Goal: Transaction & Acquisition: Book appointment/travel/reservation

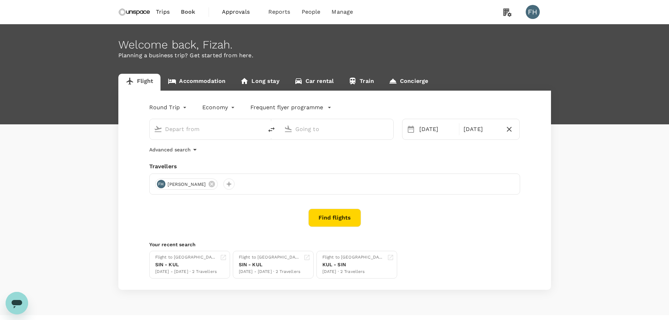
type input "Singapore Changi (SIN)"
type input "Kuala Lumpur Intl ([GEOGRAPHIC_DATA])"
type input "Singapore Changi (SIN)"
type input "Kuala Lumpur Intl (KUL)"
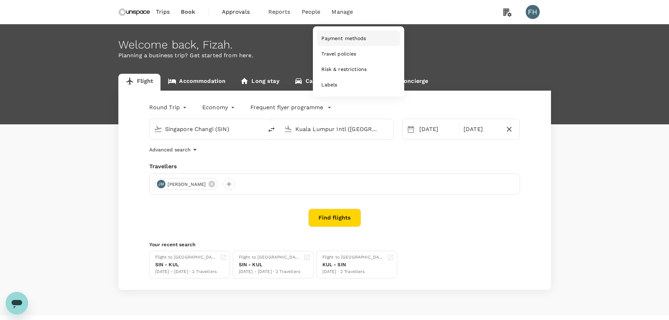
click at [327, 41] on span "Payment methods" at bounding box center [343, 38] width 45 height 7
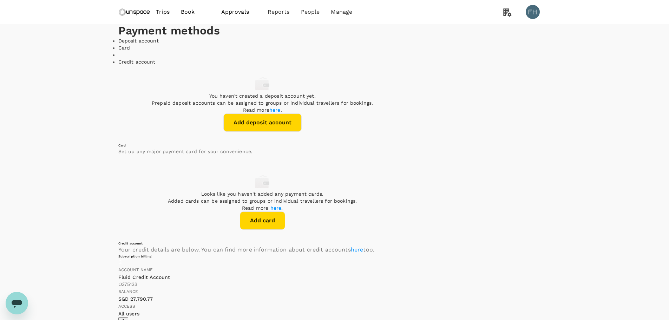
click at [126, 14] on img at bounding box center [134, 11] width 32 height 15
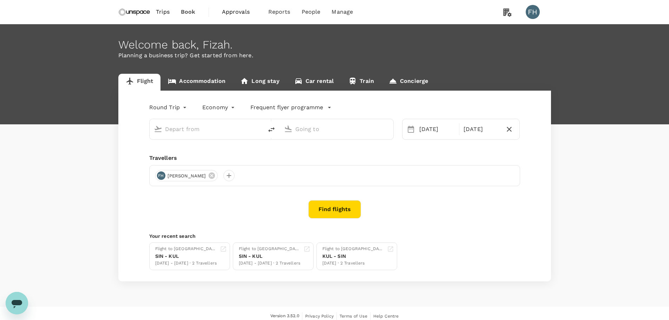
type input "Singapore Changi (SIN)"
type input "Kuala Lumpur Intl (KUL)"
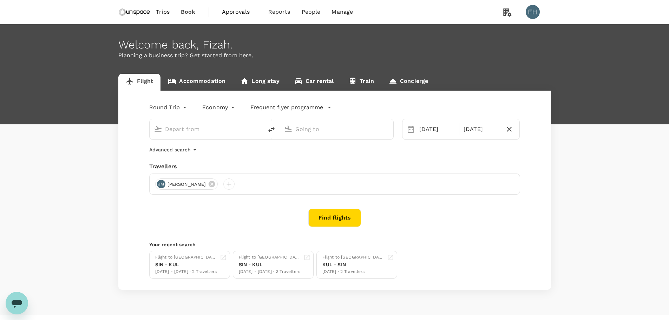
type input "Singapore Changi (SIN)"
type input "Kuala Lumpur Intl (KUL)"
click at [204, 89] on link "Accommodation" at bounding box center [197, 82] width 72 height 17
click at [214, 87] on link "Accommodation" at bounding box center [197, 82] width 72 height 17
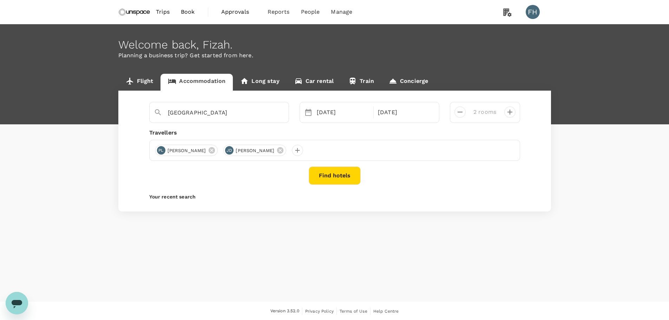
click at [321, 169] on button "Find hotels" at bounding box center [335, 175] width 52 height 18
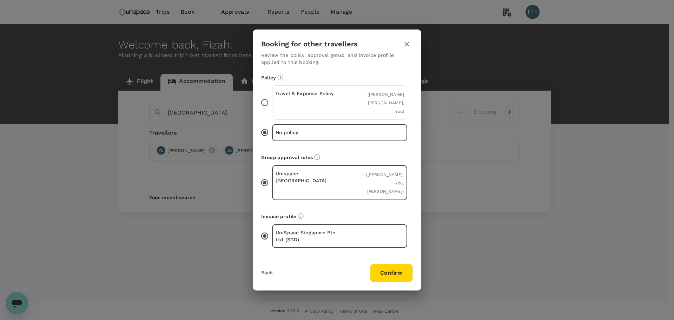
click at [336, 109] on div "Travel & Expense Policy" at bounding box center [307, 102] width 65 height 25
click at [272, 109] on input "Travel & Expense Policy ( Pui Kheng Lee, Jiahui Du, You )" at bounding box center [264, 102] width 15 height 15
click at [380, 268] on button "Confirm" at bounding box center [391, 273] width 43 height 18
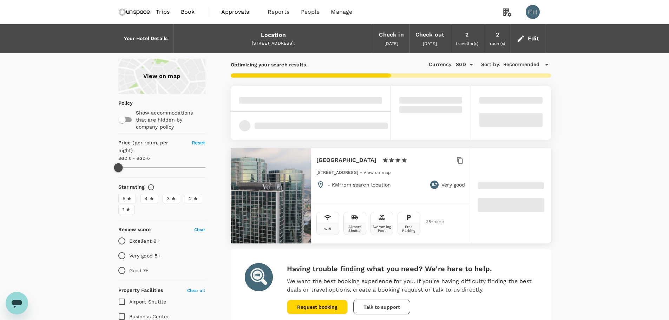
type input "243"
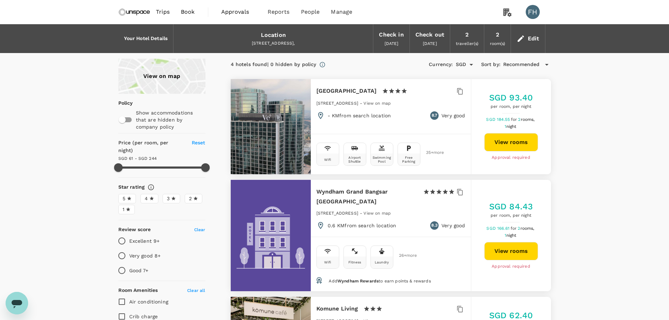
click at [255, 67] on div "4 hotels found | 0 hidden by policy" at bounding box center [274, 65] width 86 height 8
click at [496, 141] on button "View rooms" at bounding box center [511, 142] width 54 height 18
click at [245, 13] on span "Approvals" at bounding box center [238, 12] width 35 height 8
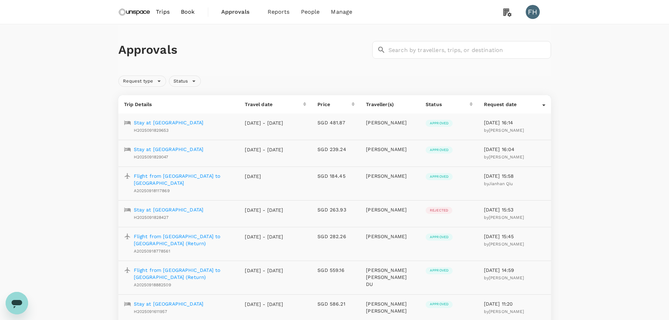
click at [196, 267] on p "Flight from Singapore to Kuala Lumpur (Return)" at bounding box center [184, 274] width 100 height 14
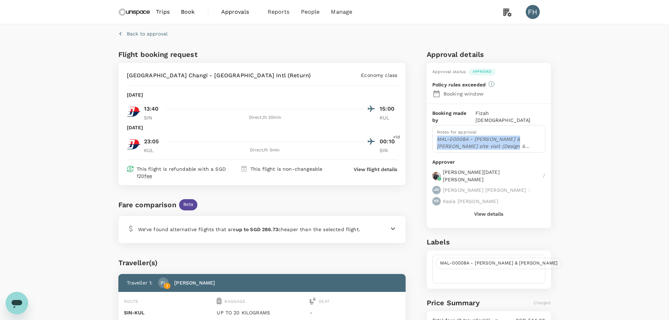
drag, startPoint x: 437, startPoint y: 131, endPoint x: 499, endPoint y: 144, distance: 63.2
click at [499, 144] on div "Notes for approval MAL-00008A - Smith & Nephew KL site visit (Design & Delivery)" at bounding box center [488, 139] width 113 height 28
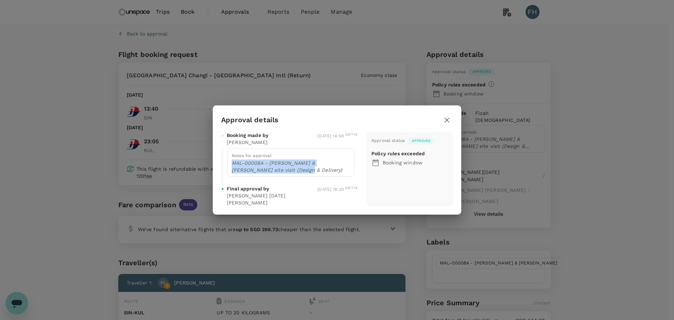
drag, startPoint x: 281, startPoint y: 172, endPoint x: 233, endPoint y: 165, distance: 48.2
click at [233, 165] on p "MAL-00008A - [PERSON_NAME] & [PERSON_NAME] site visit (Design & Delivery)" at bounding box center [291, 166] width 118 height 14
copy p "MAL-00008A - [PERSON_NAME] & [PERSON_NAME] site visit (Design & Delivery)"
click at [447, 117] on icon "button" at bounding box center [447, 120] width 8 height 8
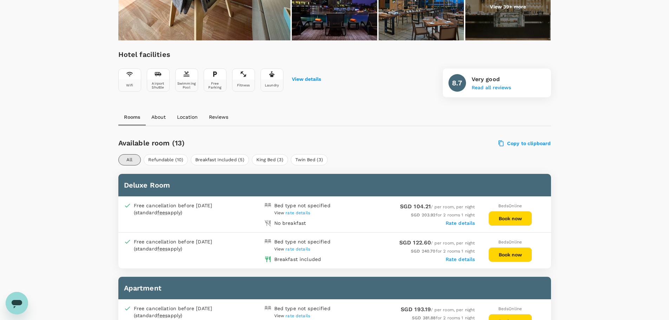
scroll to position [208, 0]
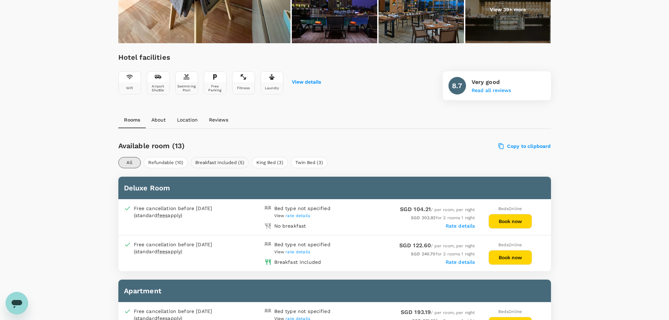
click at [241, 162] on button "Breakfast Included (5)" at bounding box center [220, 162] width 58 height 11
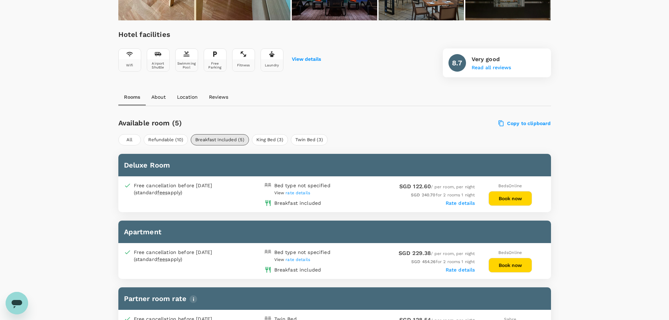
scroll to position [243, 0]
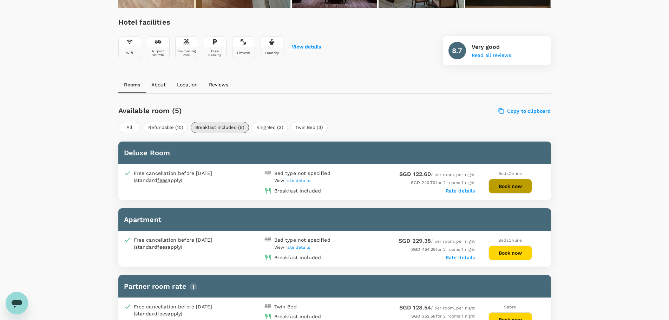
click at [498, 187] on button "Book now" at bounding box center [511, 186] width 44 height 15
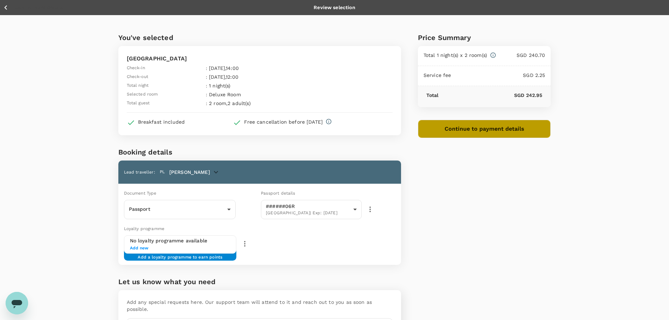
click at [432, 132] on button "Continue to payment details" at bounding box center [484, 129] width 133 height 18
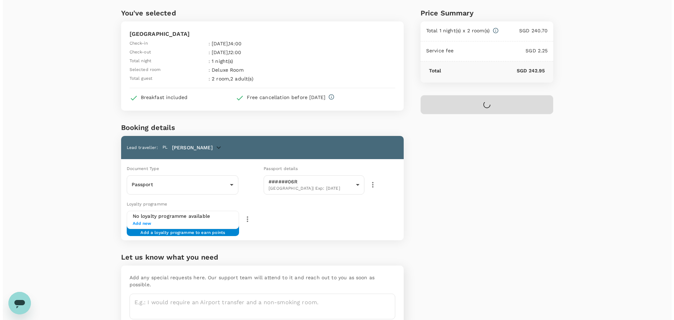
scroll to position [55, 0]
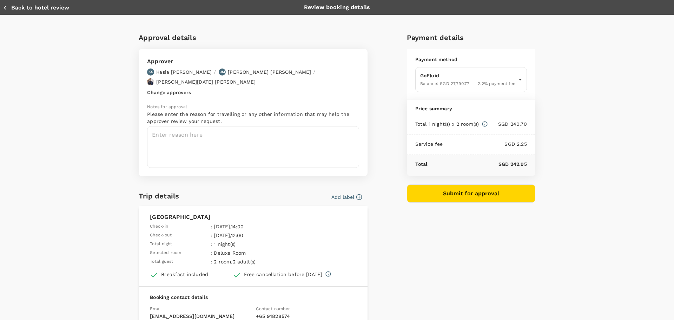
click at [49, 8] on button "Back to hotel review" at bounding box center [36, 7] width 66 height 7
type input "9ca6ee36-36cb-4982-994b-715ae594bb55"
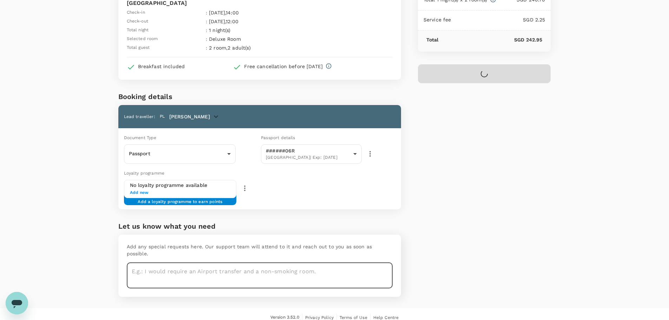
click at [193, 268] on textarea at bounding box center [260, 276] width 266 height 26
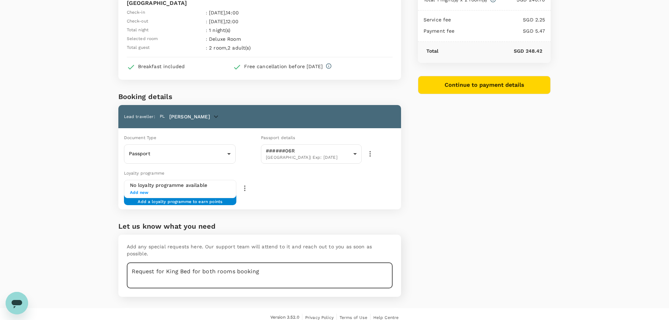
type textarea "Request for King Bed for both rooms booking"
click at [453, 86] on button "Continue to payment details" at bounding box center [484, 85] width 133 height 18
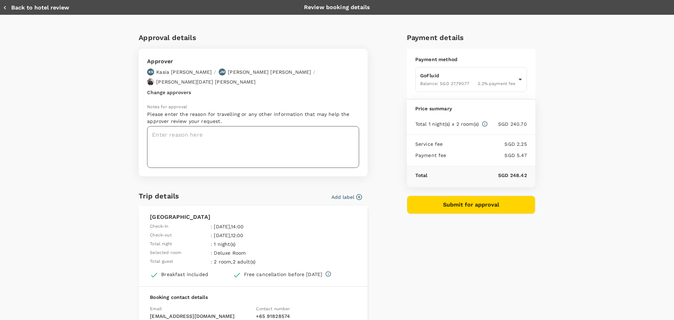
click at [274, 143] on textarea at bounding box center [253, 147] width 212 height 42
paste textarea "MAL-00008A - [PERSON_NAME] & [PERSON_NAME] site visit (Design & Delivery)"
type textarea "MAL-00008A - [PERSON_NAME] & [PERSON_NAME] site visit (Design & Delivery) + GWI…"
click at [333, 194] on button "Add label" at bounding box center [347, 197] width 31 height 7
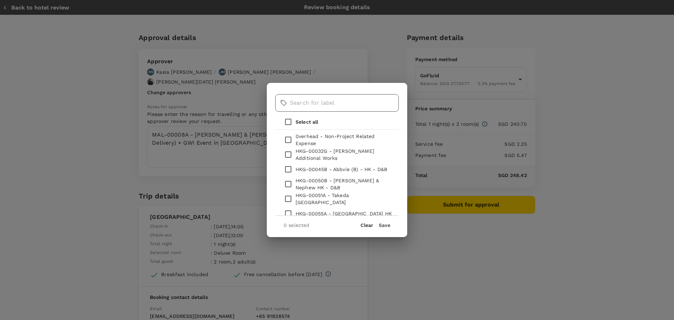
click at [303, 109] on input "text" at bounding box center [344, 103] width 109 height 18
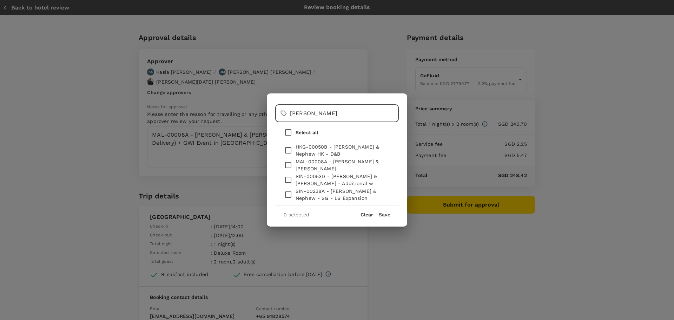
type input "[PERSON_NAME]"
click at [285, 165] on input "checkbox" at bounding box center [288, 165] width 15 height 15
checkbox input "true"
click at [389, 215] on button "Save" at bounding box center [385, 215] width 12 height 6
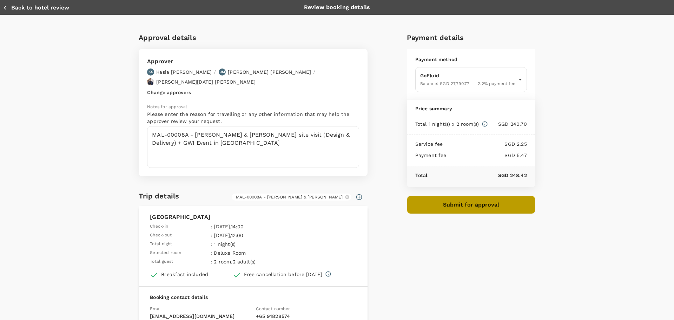
click at [426, 204] on button "Submit for approval" at bounding box center [471, 205] width 129 height 18
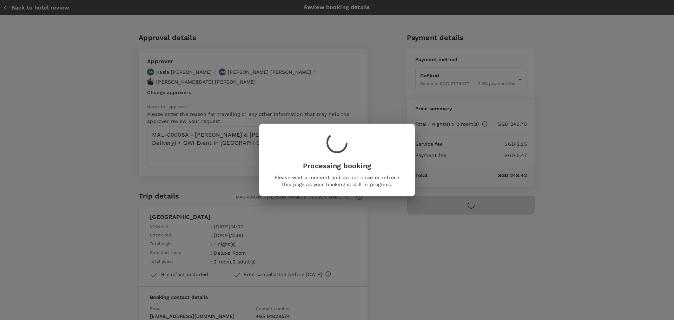
click at [294, 165] on p "Processing booking" at bounding box center [337, 166] width 128 height 11
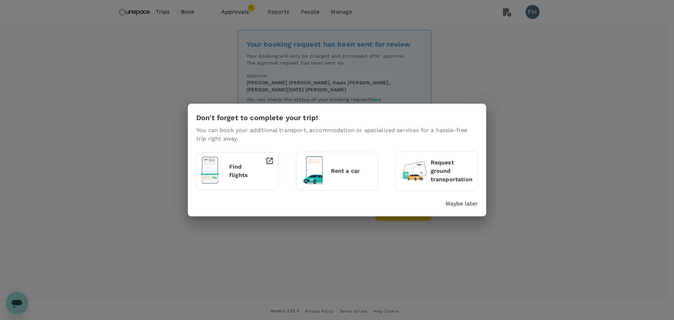
click at [457, 205] on p "Maybe later" at bounding box center [462, 203] width 32 height 8
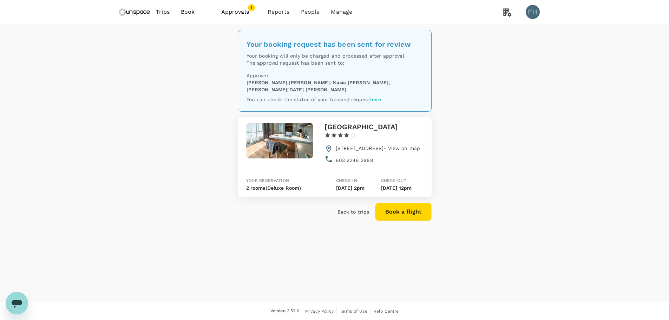
click at [241, 16] on span "Approvals 1" at bounding box center [238, 11] width 35 height 11
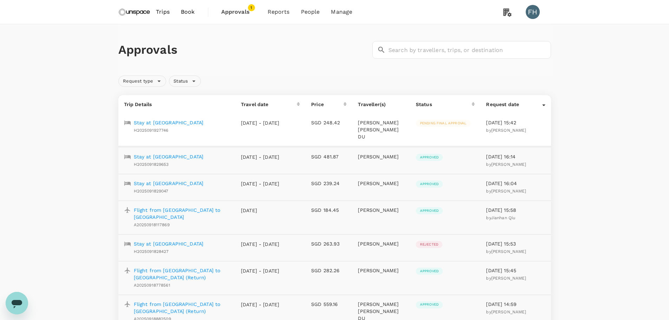
click at [182, 240] on p "Stay at One World Hotel" at bounding box center [169, 243] width 70 height 7
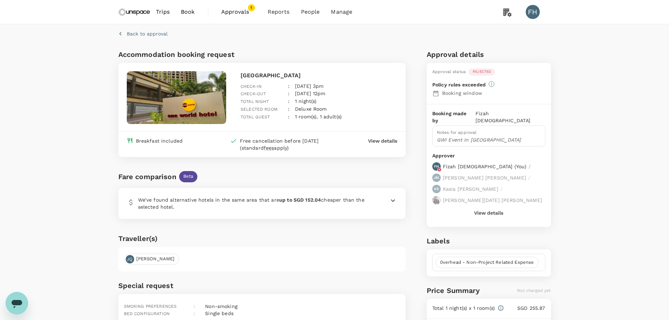
click at [386, 140] on p "View details" at bounding box center [382, 140] width 29 height 7
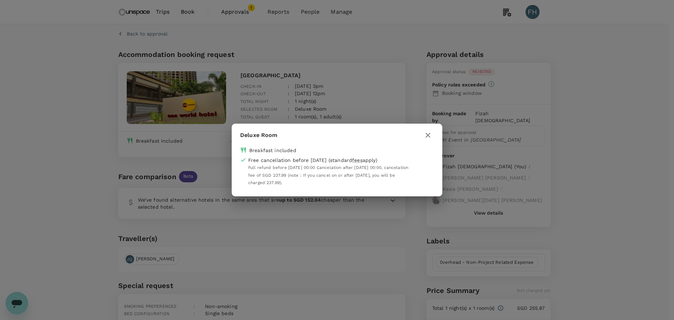
click at [411, 106] on div "Deluxe Room Breakfast included Free cancellation before 22 Sep 2025 (standard f…" at bounding box center [337, 160] width 674 height 320
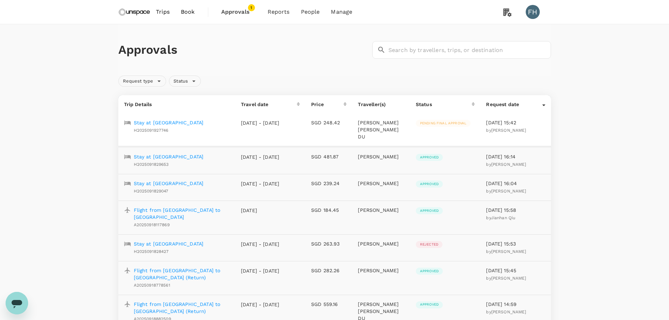
click at [220, 207] on p "Flight from Kuala Lumpur to Singapore" at bounding box center [182, 214] width 96 height 14
click at [143, 12] on img at bounding box center [134, 11] width 32 height 15
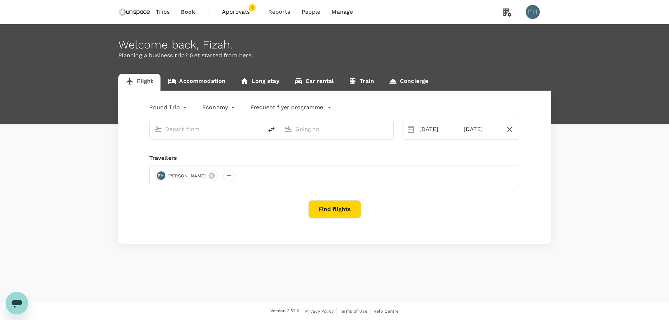
type input "Singapore Changi (SIN)"
type input "Kuala Lumpur Intl (KUL)"
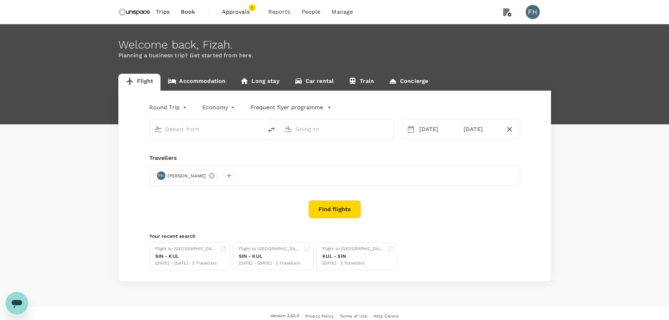
type input "Singapore Changi (SIN)"
type input "Kuala Lumpur Intl (KUL)"
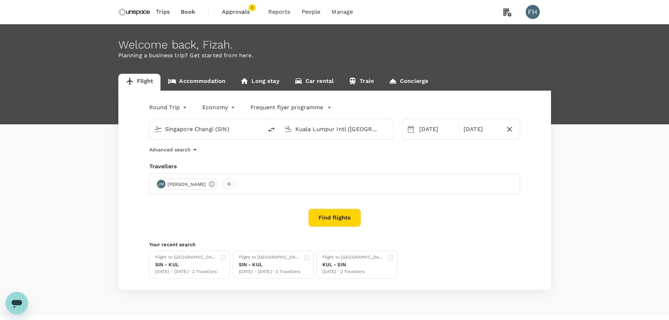
click at [233, 10] on span "Approvals" at bounding box center [239, 12] width 35 height 8
